Goal: Task Accomplishment & Management: Manage account settings

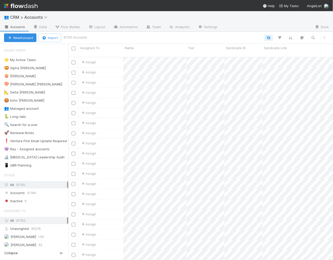
scroll to position [0, 0]
click at [314, 9] on nav "Help My Tasks AngelList" at bounding box center [166, 5] width 333 height 11
click at [314, 4] on span "AngelList" at bounding box center [314, 6] width 15 height 4
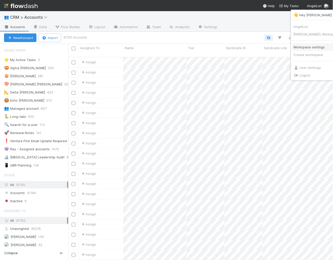
click at [306, 50] on link "Workspace settings" at bounding box center [317, 47] width 51 height 8
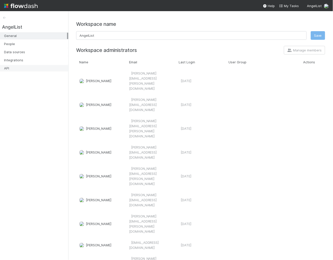
click at [27, 68] on div "API" at bounding box center [35, 68] width 63 height 6
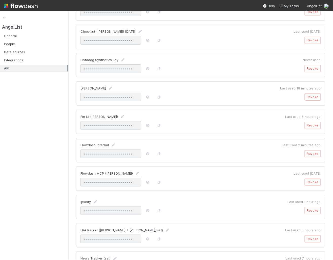
scroll to position [173, 0]
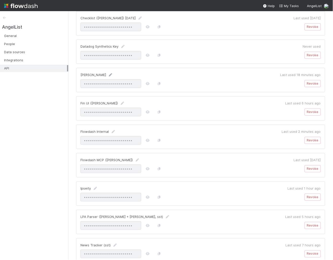
click at [108, 73] on icon at bounding box center [110, 74] width 5 height 3
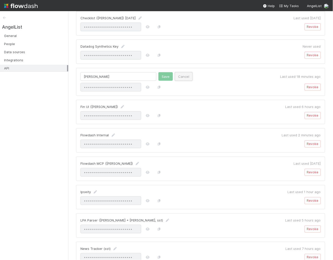
click at [184, 74] on button "Cancel" at bounding box center [184, 76] width 18 height 9
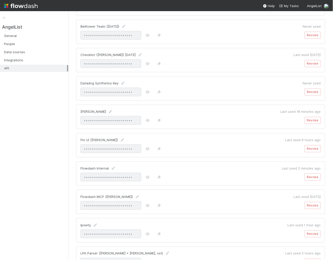
scroll to position [130, 0]
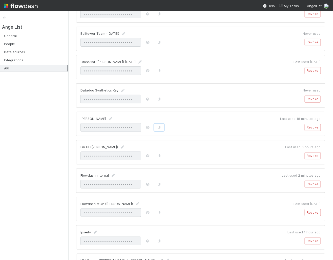
click at [159, 127] on button "button" at bounding box center [159, 127] width 10 height 7
click at [24, 68] on div "API" at bounding box center [35, 68] width 63 height 6
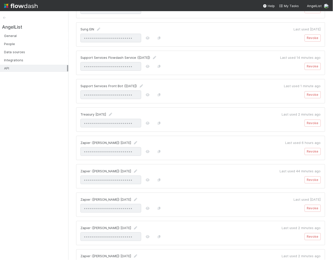
scroll to position [628, 0]
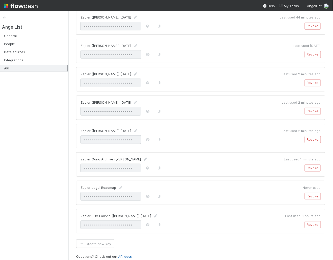
click at [127, 254] on link "API docs" at bounding box center [125, 256] width 14 height 4
